Goal: Find specific page/section: Find specific page/section

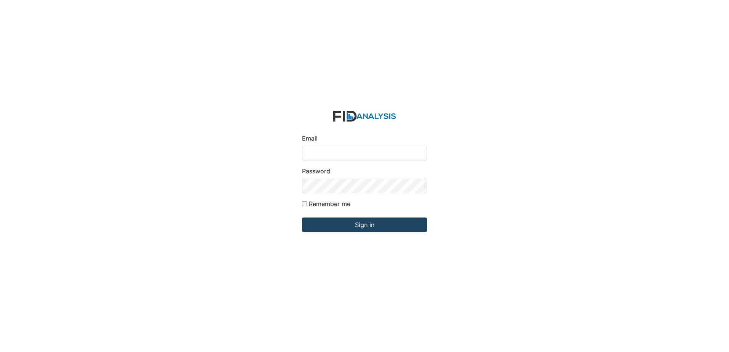
type input "[EMAIL_ADDRESS][DOMAIN_NAME]"
click at [375, 225] on input "Sign in" at bounding box center [364, 225] width 125 height 14
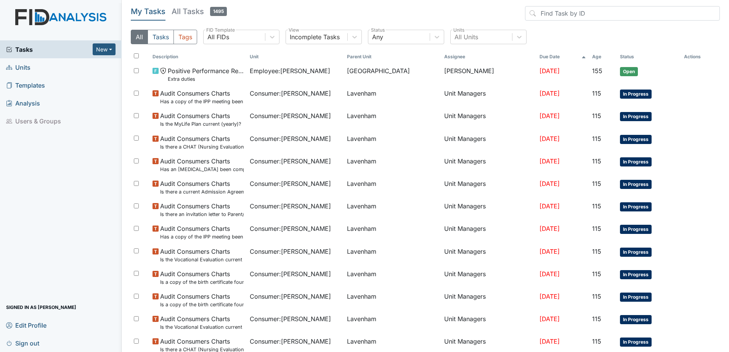
click at [32, 69] on link "Units" at bounding box center [61, 67] width 122 height 18
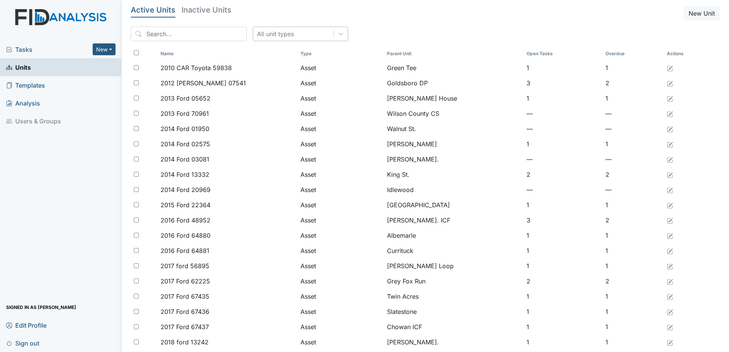
click at [260, 39] on div "All unit types" at bounding box center [293, 34] width 80 height 14
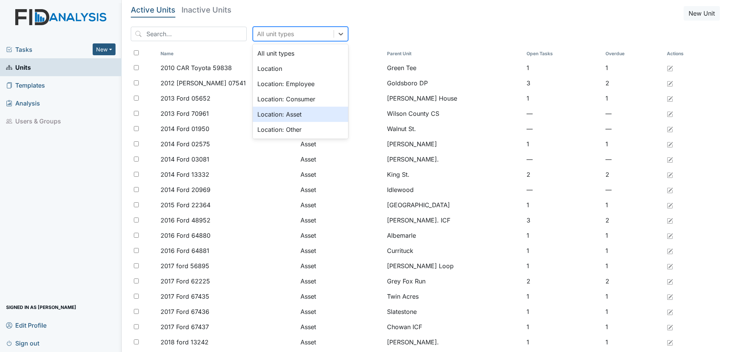
click at [269, 112] on div "Location: Asset" at bounding box center [300, 114] width 95 height 15
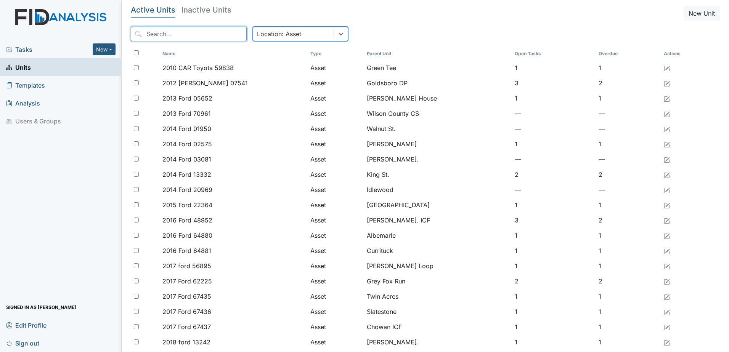
click at [188, 38] on input "search" at bounding box center [189, 34] width 116 height 14
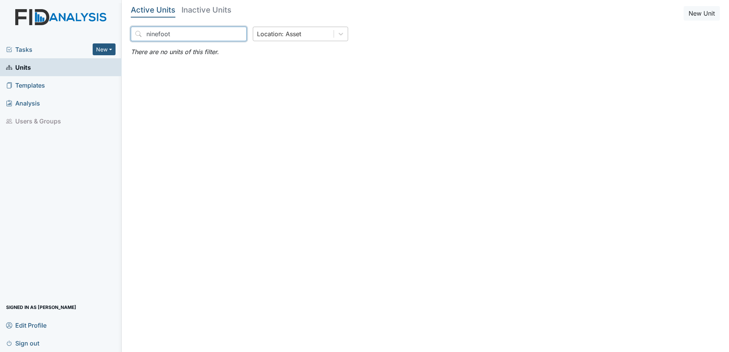
type input "ninefoot"
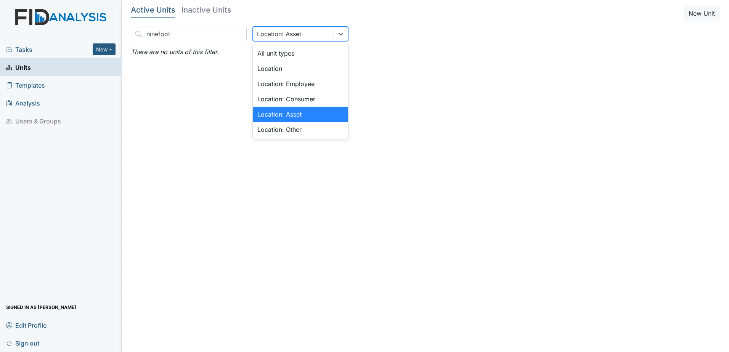
click at [297, 33] on div "Location: Asset" at bounding box center [293, 34] width 80 height 14
click at [290, 49] on div "All unit types" at bounding box center [300, 53] width 95 height 15
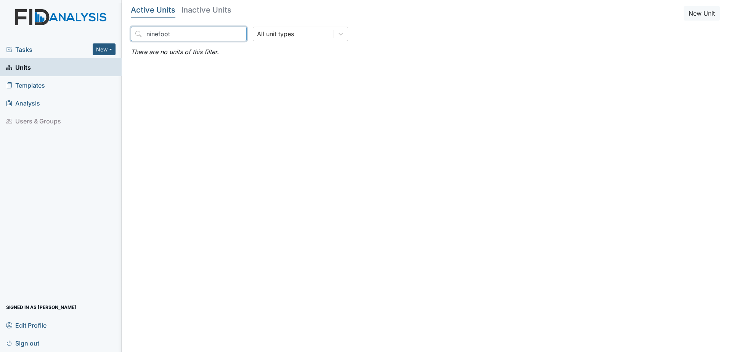
click at [206, 32] on input "ninefoot" at bounding box center [189, 34] width 116 height 14
click at [227, 32] on input "ninefoot" at bounding box center [189, 34] width 116 height 14
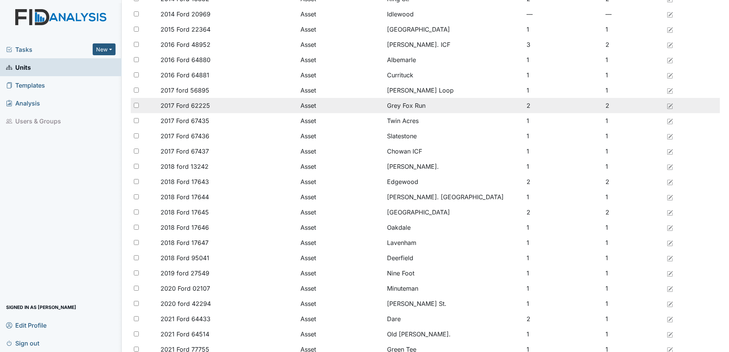
scroll to position [191, 0]
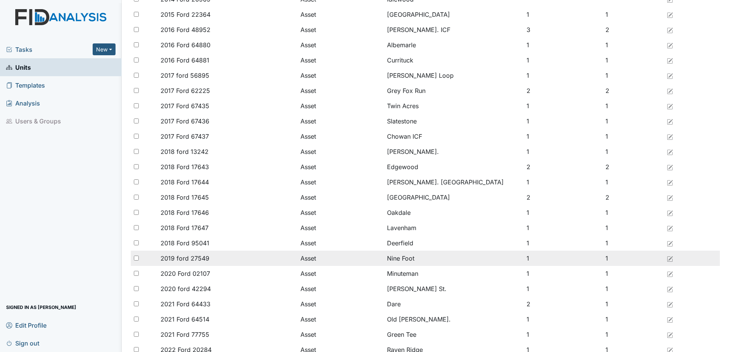
click at [201, 259] on span "2019 ford 27549" at bounding box center [185, 258] width 49 height 9
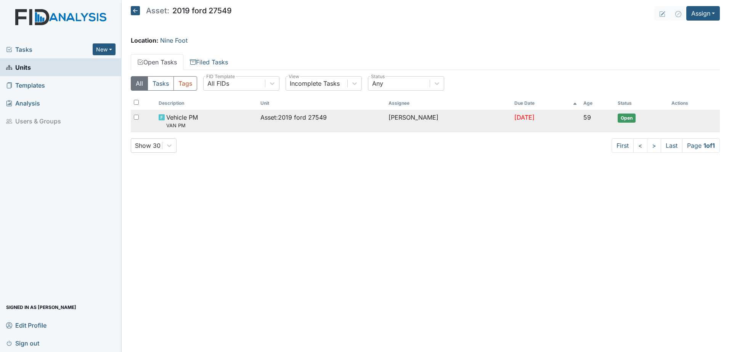
click at [191, 121] on span "Vehicle PM VAN PM" at bounding box center [182, 121] width 32 height 16
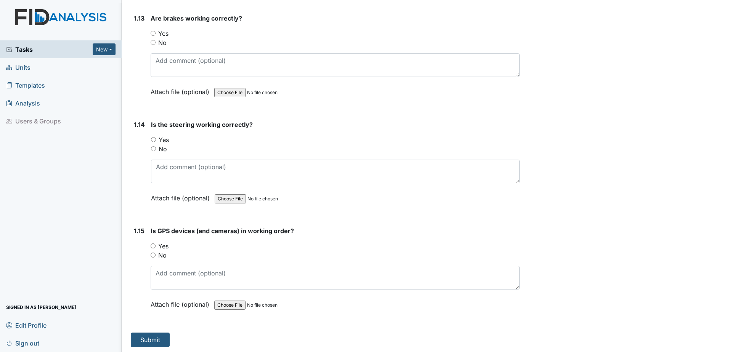
scroll to position [1366, 0]
